Goal: Task Accomplishment & Management: Complete application form

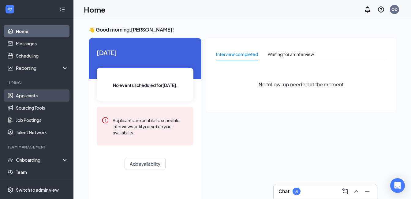
click at [38, 97] on link "Applicants" at bounding box center [42, 95] width 52 height 12
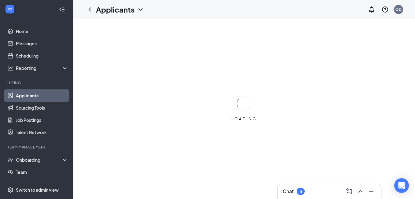
click at [311, 189] on div "Chat 3" at bounding box center [330, 191] width 94 height 10
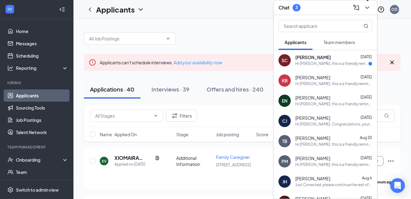
click at [365, 7] on icon "ChevronDown" at bounding box center [367, 7] width 4 height 2
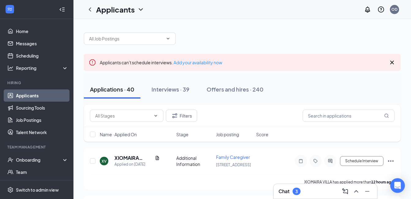
click at [392, 64] on icon "Cross" at bounding box center [391, 62] width 7 height 7
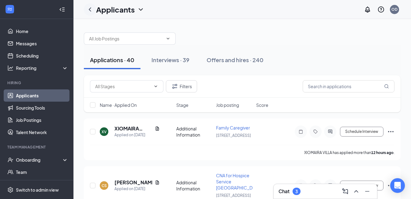
click at [89, 12] on icon "ChevronLeft" at bounding box center [89, 9] width 7 height 7
click at [32, 161] on div "Onboarding" at bounding box center [39, 160] width 47 height 6
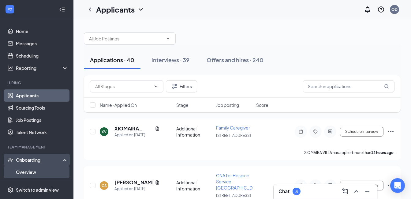
click at [35, 171] on link "Overview" at bounding box center [42, 172] width 52 height 12
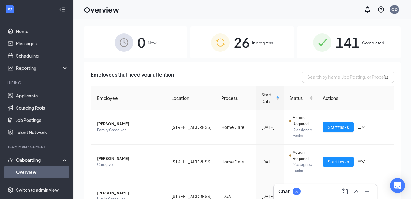
click at [252, 42] on span "In progress" at bounding box center [262, 43] width 21 height 6
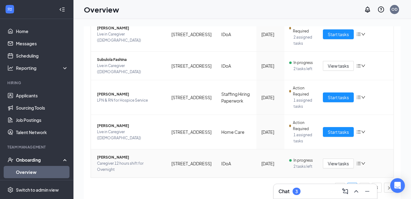
scroll to position [28, 0]
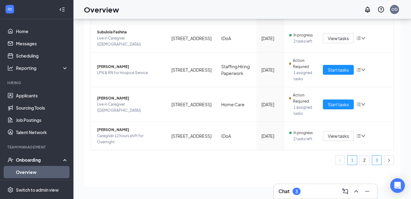
click at [372, 160] on link "3" at bounding box center [376, 159] width 9 height 9
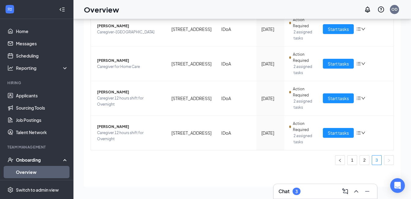
scroll to position [139, 0]
click at [343, 134] on span "Start tasks" at bounding box center [337, 132] width 21 height 7
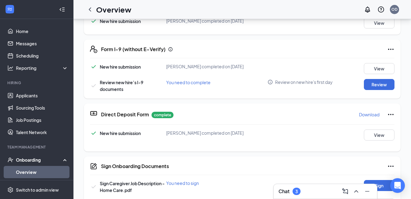
scroll to position [229, 0]
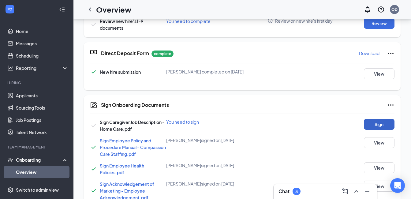
click at [380, 123] on button "Sign" at bounding box center [379, 124] width 31 height 11
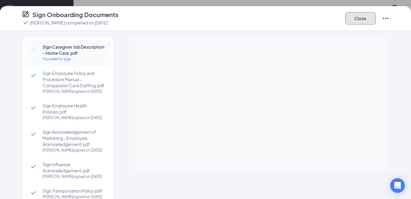
click at [356, 18] on button "Close" at bounding box center [360, 18] width 31 height 12
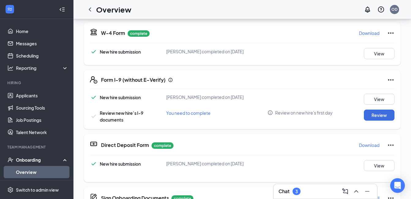
scroll to position [15, 0]
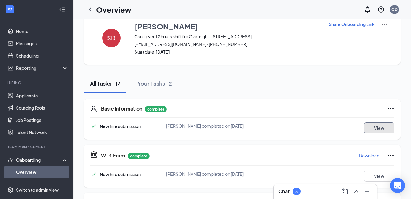
click at [376, 127] on button "View" at bounding box center [379, 127] width 31 height 11
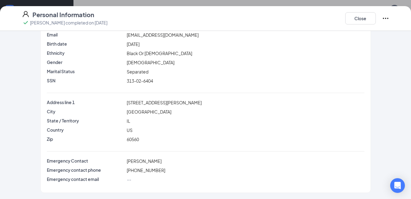
scroll to position [13, 0]
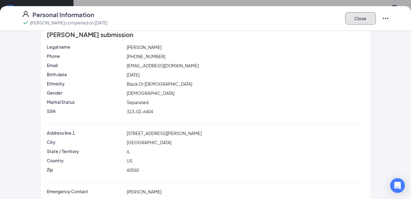
click at [356, 21] on button "Close" at bounding box center [360, 18] width 31 height 12
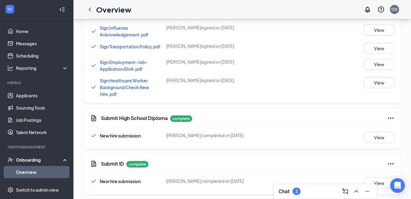
scroll to position [474, 0]
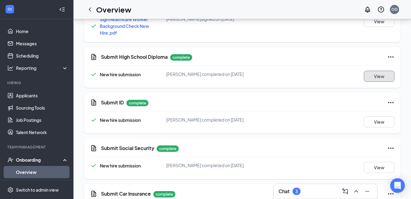
click at [375, 74] on button "View" at bounding box center [379, 76] width 31 height 11
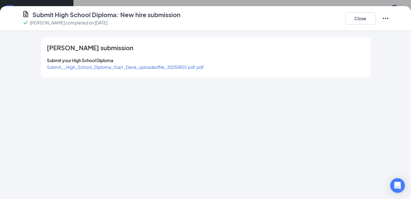
click at [123, 67] on span "Submit__High_School_Diploma_Starr_Davis_uploadedfile_20250825.pdf.pdf" at bounding box center [125, 67] width 157 height 6
click at [367, 13] on button "Close" at bounding box center [360, 18] width 31 height 12
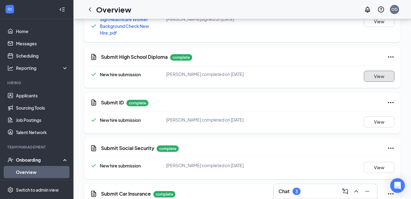
scroll to position [507, 0]
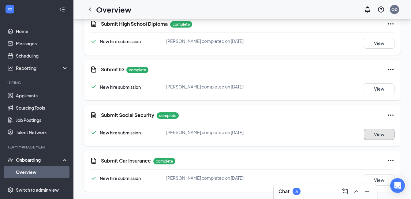
click at [384, 135] on button "View" at bounding box center [379, 134] width 31 height 11
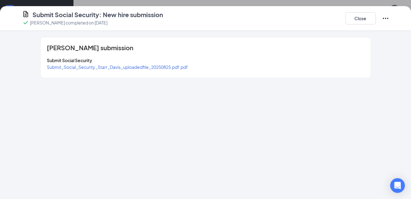
click at [122, 67] on span "Submit_Social_Security_Starr_Davis_uploadedfile_20250825.pdf.pdf" at bounding box center [117, 67] width 141 height 6
click at [367, 17] on button "Close" at bounding box center [360, 18] width 31 height 12
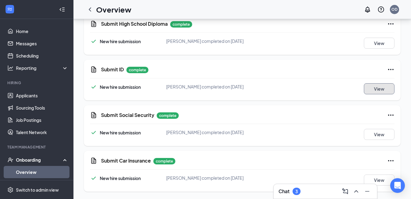
click at [374, 90] on button "View" at bounding box center [379, 88] width 31 height 11
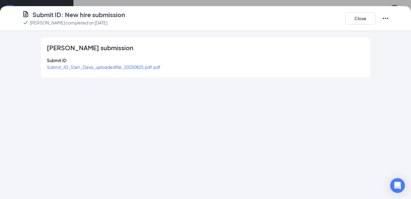
click at [138, 68] on span "Submit_ID_Starr_Davis_uploadedfile_20250825.pdf.pdf" at bounding box center [104, 67] width 114 height 6
click at [373, 17] on button "Close" at bounding box center [360, 18] width 31 height 12
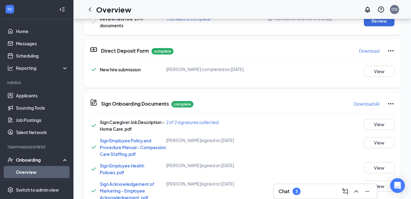
scroll to position [109, 0]
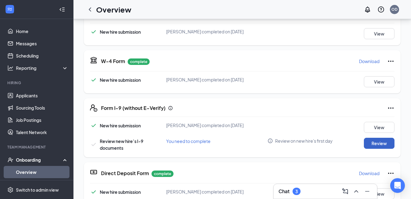
click at [367, 143] on button "Review" at bounding box center [379, 143] width 31 height 11
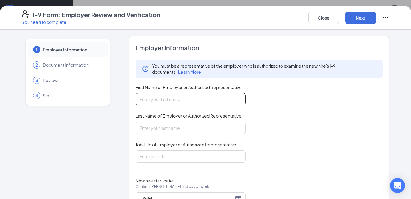
click at [149, 99] on input "First Name of Employer or Authorized Representative" at bounding box center [190, 99] width 110 height 12
type input "Olta"
click at [146, 128] on input "Last Name of Employer or Authorized Representative" at bounding box center [190, 128] width 110 height 12
type input "Damo"
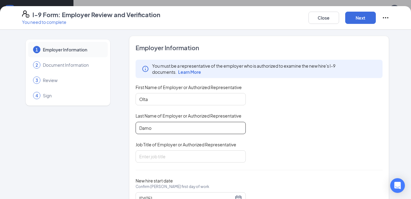
scroll to position [27, 0]
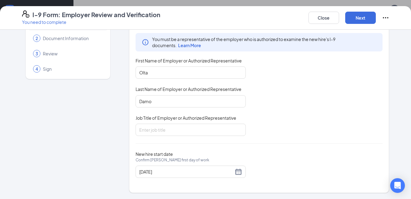
click at [146, 123] on div "Job Title of Employer or Authorized Representative" at bounding box center [190, 119] width 110 height 9
click at [146, 131] on input "Job Title of Employer or Authorized Representative" at bounding box center [190, 130] width 110 height 12
type input "Client Care Manager"
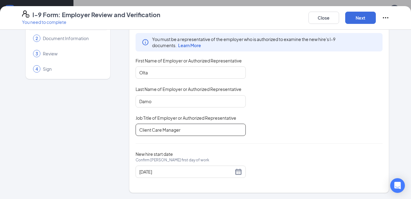
scroll to position [262, 0]
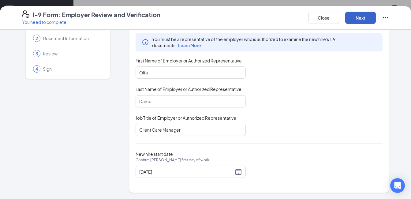
click at [373, 12] on button "Next" at bounding box center [360, 18] width 31 height 12
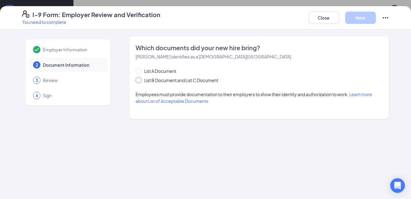
click at [138, 81] on input "List B Document and List C Document" at bounding box center [137, 79] width 4 height 4
radio input "true"
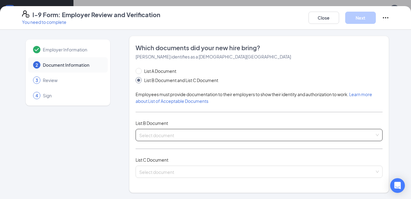
click at [170, 135] on input "search" at bounding box center [256, 133] width 235 height 9
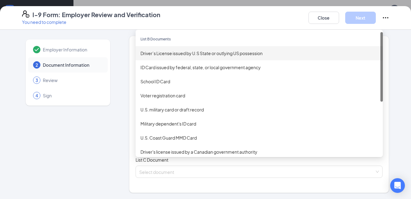
click at [153, 49] on div "Driver’s License issued by U.S State or outlying US possession" at bounding box center [258, 53] width 247 height 14
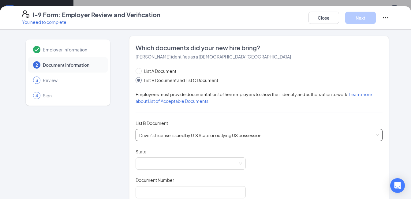
scroll to position [61, 0]
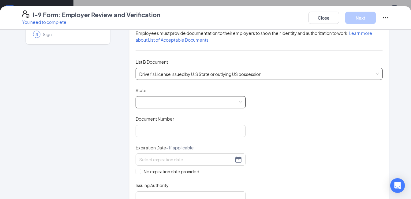
click at [151, 101] on span at bounding box center [190, 102] width 103 height 12
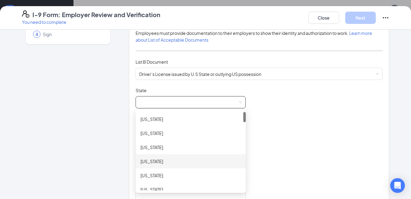
click at [155, 161] on div "[US_STATE]" at bounding box center [190, 161] width 100 height 7
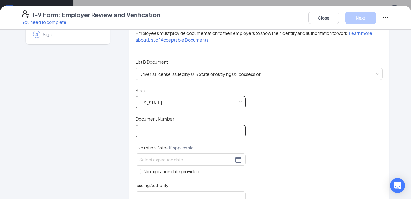
click at [151, 130] on input "Document Number" at bounding box center [190, 131] width 110 height 12
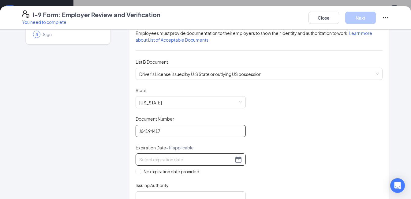
type input "J64194417"
click at [150, 161] on input at bounding box center [186, 159] width 94 height 7
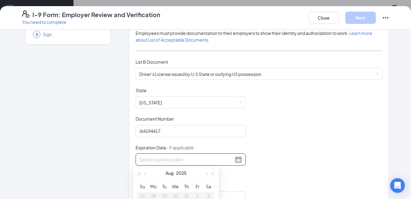
scroll to position [153, 0]
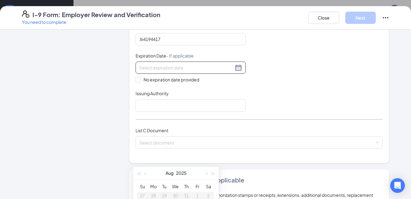
click at [236, 68] on div at bounding box center [190, 67] width 103 height 7
click at [176, 67] on input at bounding box center [186, 67] width 94 height 7
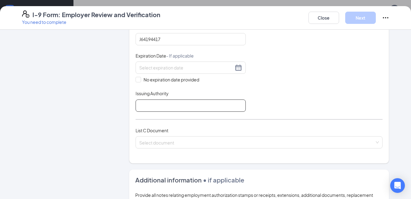
click at [158, 105] on input "Issuing Authority" at bounding box center [190, 105] width 110 height 12
click at [156, 105] on input "Issuing Authority" at bounding box center [190, 105] width 110 height 12
type input "State of [US_STATE]"
click at [166, 67] on input at bounding box center [186, 67] width 94 height 7
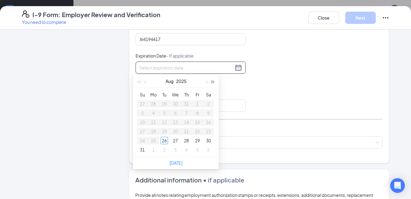
click at [211, 82] on span "button" at bounding box center [212, 81] width 3 height 3
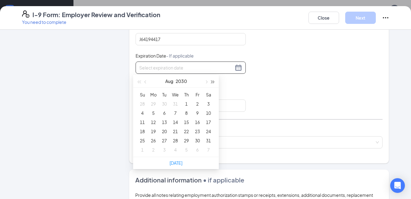
click at [211, 82] on span "button" at bounding box center [212, 81] width 3 height 3
click at [145, 81] on span "button" at bounding box center [145, 81] width 3 height 3
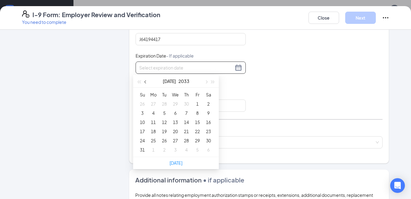
click at [145, 81] on span "button" at bounding box center [145, 81] width 3 height 3
click at [145, 82] on span "button" at bounding box center [145, 81] width 3 height 3
type input "[DATE]"
click at [185, 131] on div "24" at bounding box center [186, 130] width 7 height 7
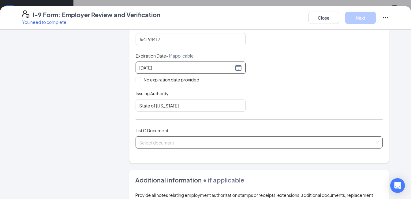
click at [155, 142] on input "search" at bounding box center [256, 140] width 235 height 9
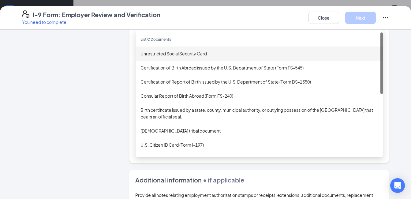
click at [163, 53] on div "Unrestricted Social Security Card" at bounding box center [258, 53] width 237 height 7
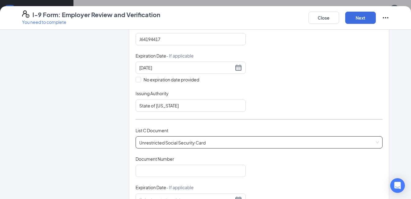
scroll to position [214, 0]
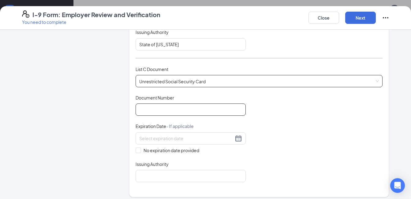
click at [152, 109] on input "Document Number" at bounding box center [190, 109] width 110 height 12
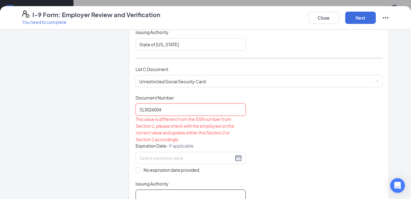
scroll to position [275, 0]
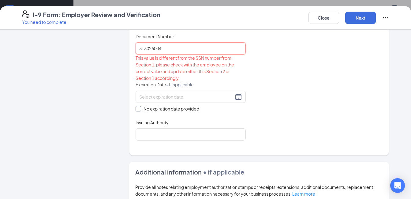
type input "313026004"
click at [135, 108] on input "No expiration date provided" at bounding box center [137, 108] width 4 height 4
checkbox input "true"
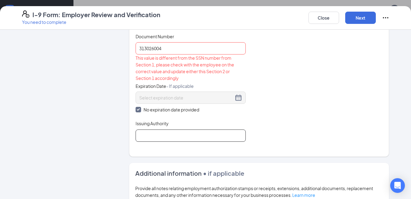
click at [154, 139] on input "Issuing Authority" at bounding box center [190, 135] width 110 height 12
type input "Social Security Admin"
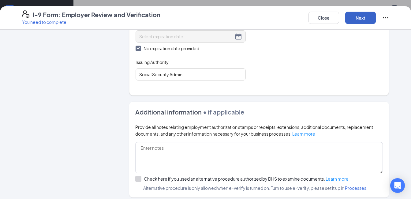
click at [366, 17] on button "Next" at bounding box center [360, 18] width 31 height 12
click at [360, 20] on button "Next" at bounding box center [360, 18] width 31 height 12
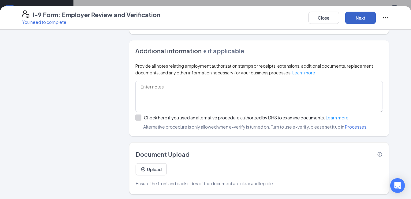
scroll to position [399, 0]
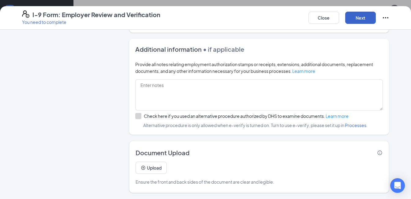
click at [351, 20] on button "Next" at bounding box center [360, 18] width 31 height 12
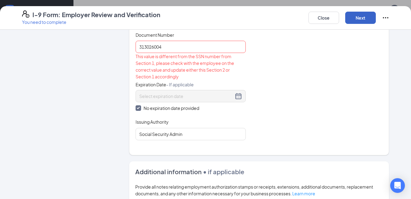
scroll to position [246, 0]
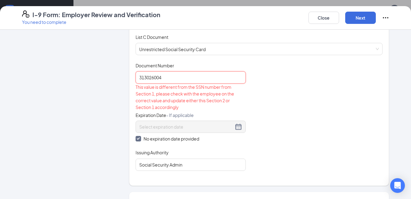
click at [153, 78] on input "313026004" at bounding box center [190, 77] width 110 height 12
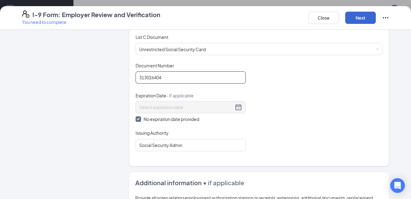
type input "313026404"
click at [364, 14] on button "Next" at bounding box center [360, 18] width 31 height 12
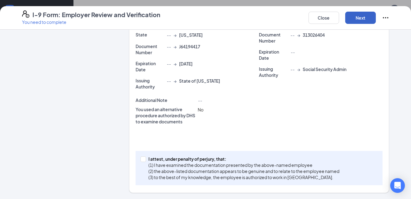
scroll to position [159, 0]
click at [141, 161] on span at bounding box center [143, 159] width 6 height 6
click at [141, 161] on input "I attest, under penalty of [PERSON_NAME], that: (1) I have examined the documen…" at bounding box center [142, 158] width 4 height 4
checkbox input "true"
click at [362, 19] on button "Next" at bounding box center [360, 18] width 31 height 12
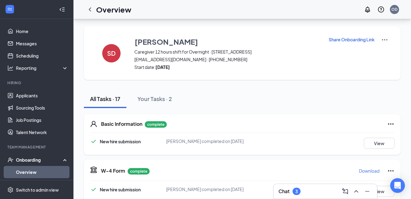
scroll to position [61, 0]
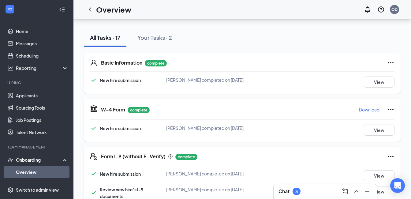
click at [305, 189] on div "Chat 3" at bounding box center [325, 191] width 94 height 10
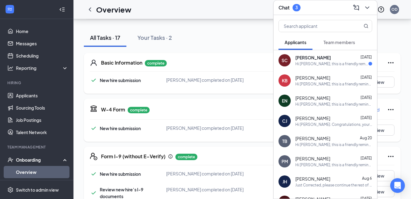
click at [340, 64] on div "Hi [PERSON_NAME], this is a friendly reminder. Please select a meeting time slo…" at bounding box center [331, 63] width 73 height 5
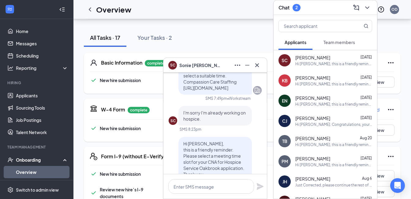
scroll to position [0, 0]
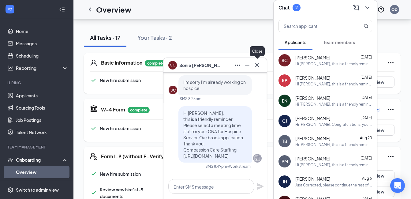
click at [257, 66] on icon "Cross" at bounding box center [256, 64] width 7 height 7
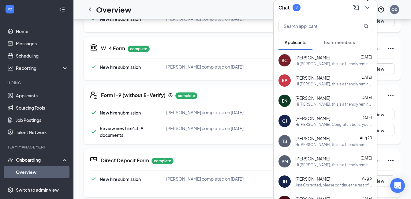
click at [364, 8] on icon "ChevronDown" at bounding box center [366, 7] width 7 height 7
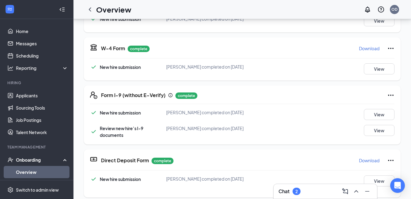
click at [306, 188] on div "Chat 2" at bounding box center [325, 191] width 94 height 10
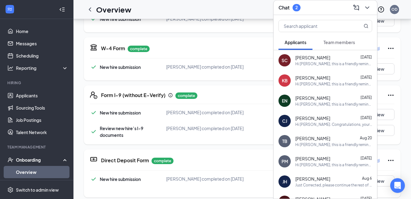
click at [334, 42] on span "Team members" at bounding box center [338, 42] width 31 height 6
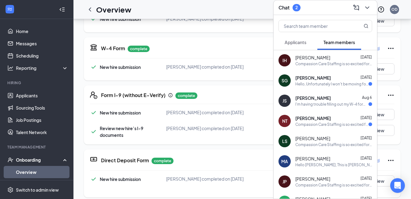
click at [325, 82] on div "Hello, Unfortunately I won't be moving forward with Compassion Care Staffing as…" at bounding box center [331, 83] width 73 height 5
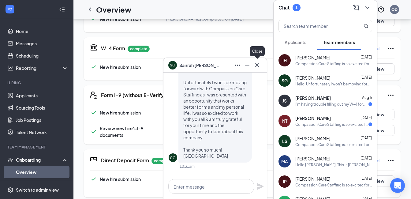
click at [256, 67] on icon "Cross" at bounding box center [256, 64] width 7 height 7
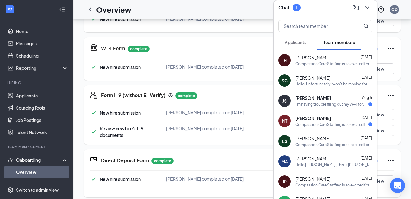
click at [343, 103] on div "I'm having trouble filling out my W-4 forms I've signed I think I'm repeating m…" at bounding box center [331, 103] width 73 height 5
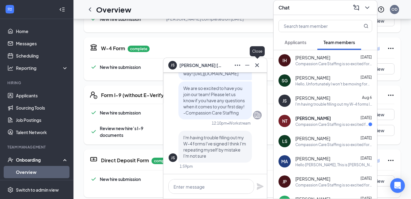
click at [256, 65] on icon "Cross" at bounding box center [257, 65] width 4 height 4
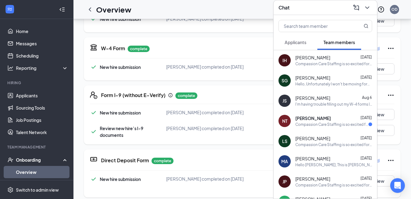
click at [337, 126] on div "Compassion Care Staffing is so excited for you to join our team! Do you know an…" at bounding box center [331, 124] width 73 height 5
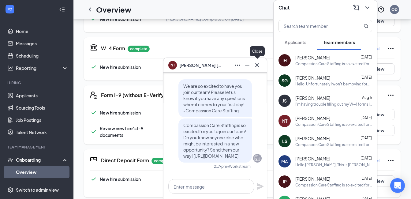
click at [258, 66] on icon "Cross" at bounding box center [256, 64] width 7 height 7
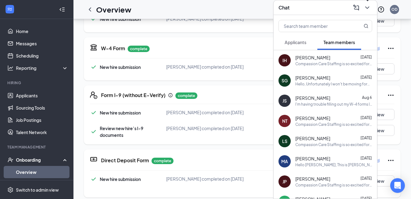
click at [369, 7] on icon "ChevronDown" at bounding box center [366, 7] width 7 height 7
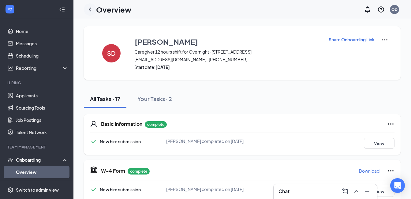
click at [91, 10] on icon "ChevronLeft" at bounding box center [89, 9] width 7 height 7
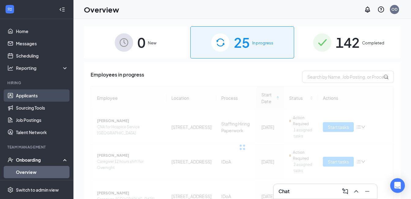
click at [32, 94] on link "Applicants" at bounding box center [42, 95] width 52 height 12
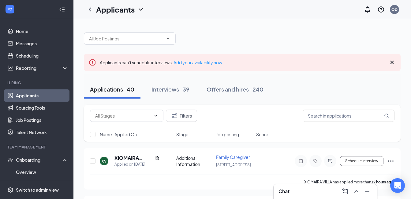
click at [391, 63] on icon "Cross" at bounding box center [392, 63] width 4 height 4
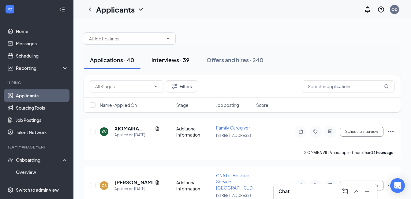
click at [174, 62] on div "Interviews · 39" at bounding box center [170, 60] width 38 height 8
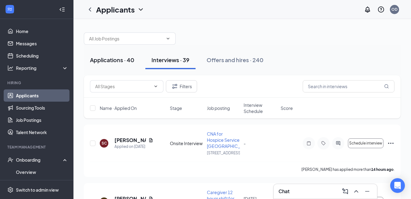
drag, startPoint x: 125, startPoint y: 60, endPoint x: 114, endPoint y: 59, distance: 11.3
click at [120, 59] on div "Applications · 40" at bounding box center [112, 60] width 44 height 8
